Goal: Entertainment & Leisure: Consume media (video, audio)

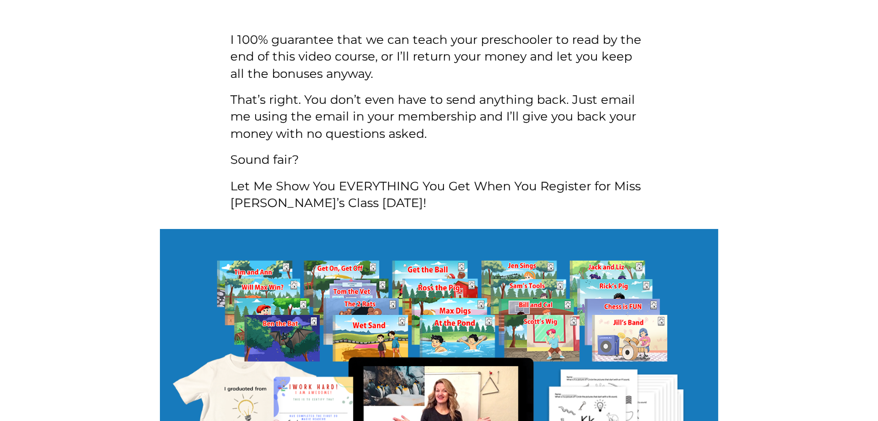
scroll to position [3884, 0]
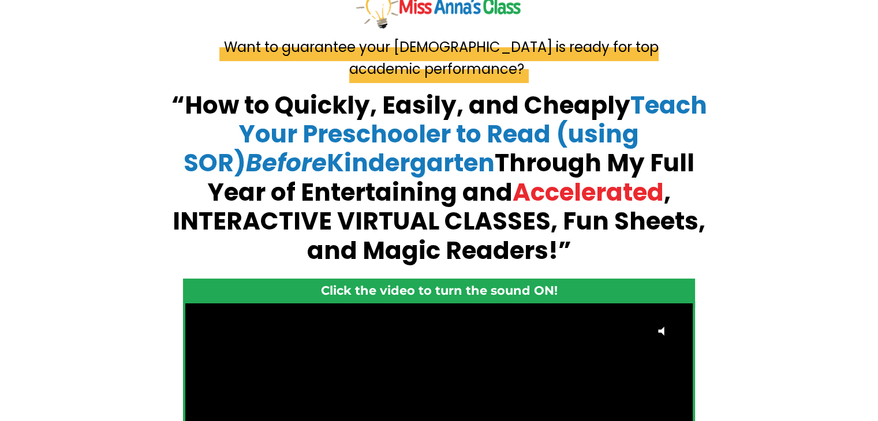
scroll to position [289, 0]
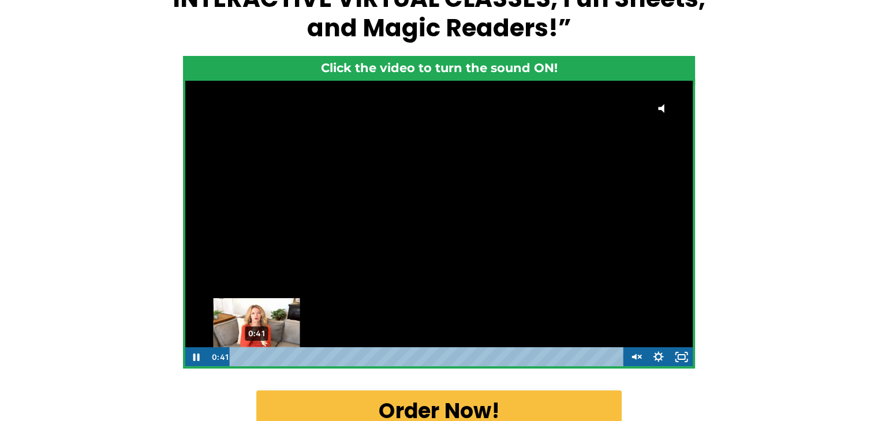
click at [256, 356] on div "0:41" at bounding box center [428, 358] width 380 height 20
drag, startPoint x: 254, startPoint y: 358, endPoint x: 244, endPoint y: 358, distance: 9.8
click at [244, 358] on div "Playbar" at bounding box center [244, 357] width 6 height 6
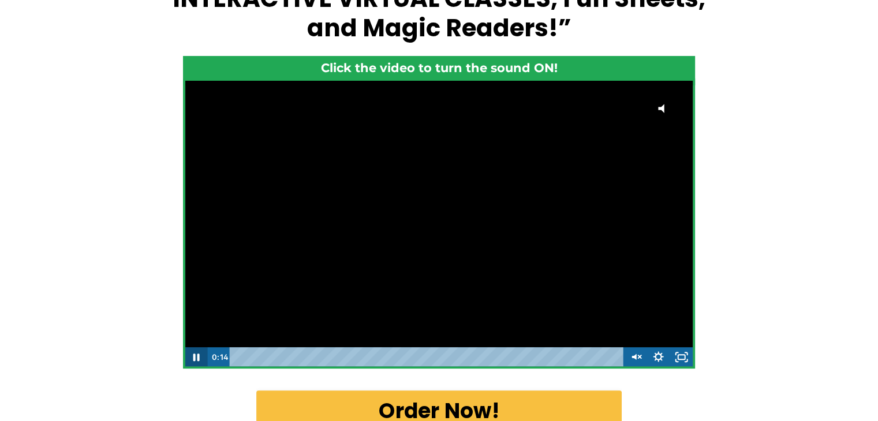
click at [199, 361] on icon "Pause" at bounding box center [196, 358] width 23 height 20
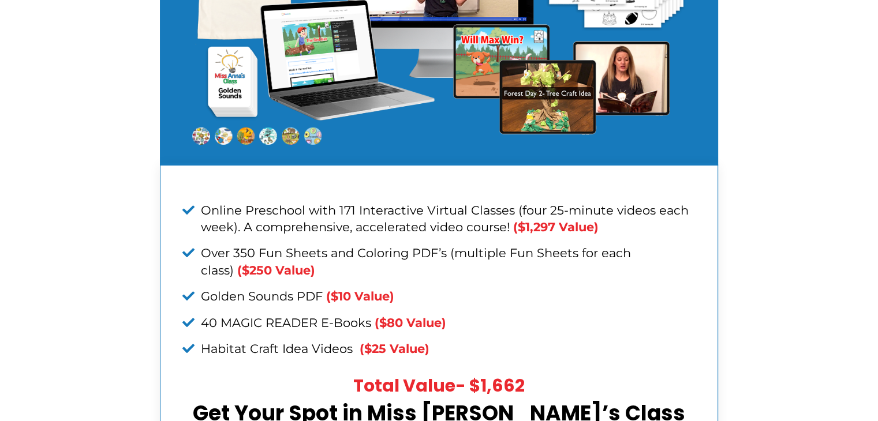
scroll to position [3752, 0]
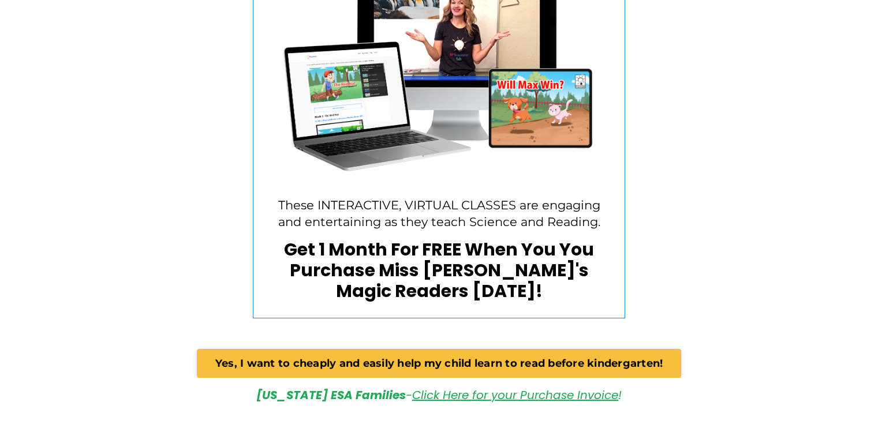
scroll to position [3406, 0]
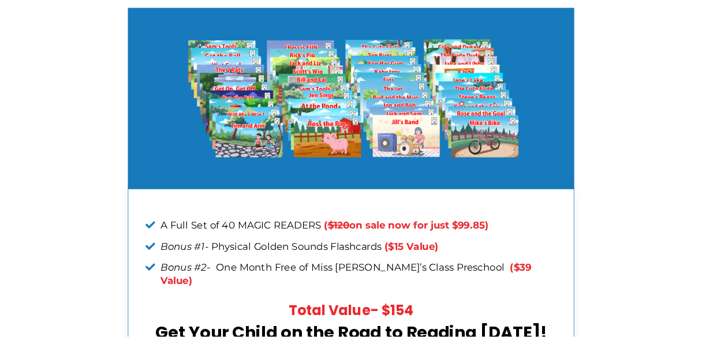
scroll to position [4432, 0]
